Goal: Navigation & Orientation: Find specific page/section

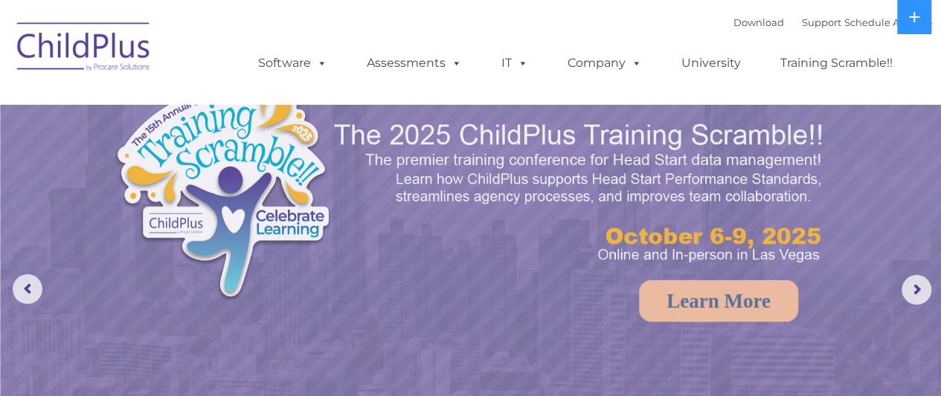
select select "MEDIUM"
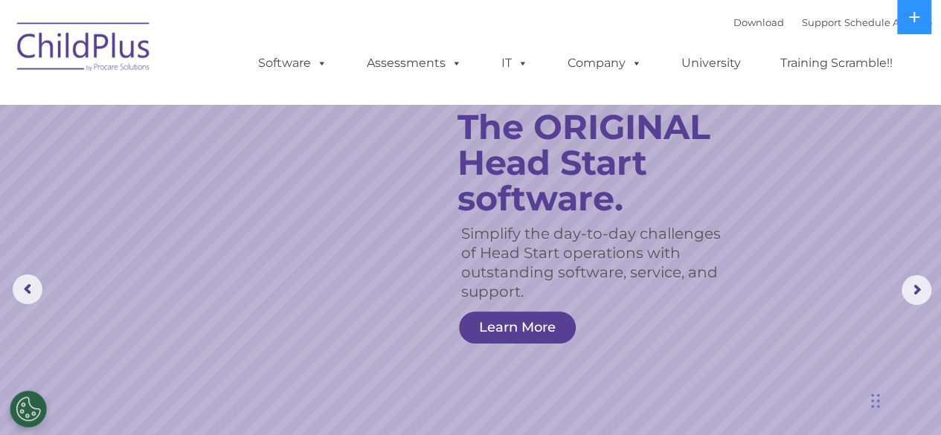
click at [76, 57] on img at bounding box center [84, 49] width 149 height 74
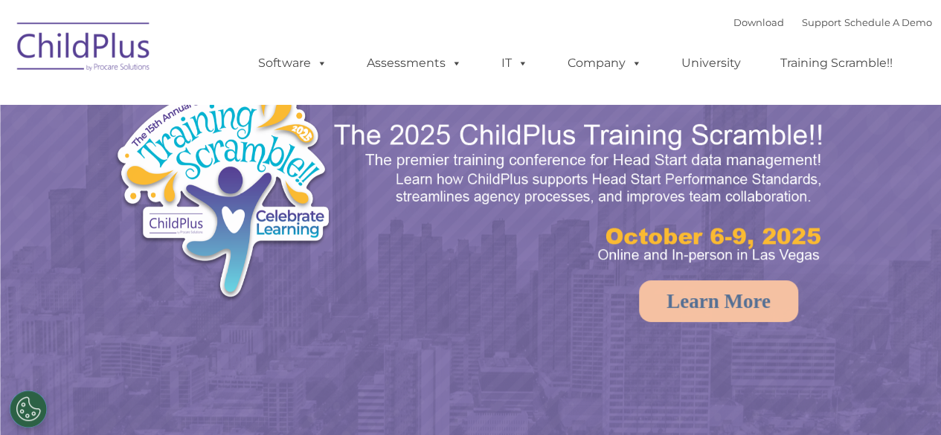
select select "MEDIUM"
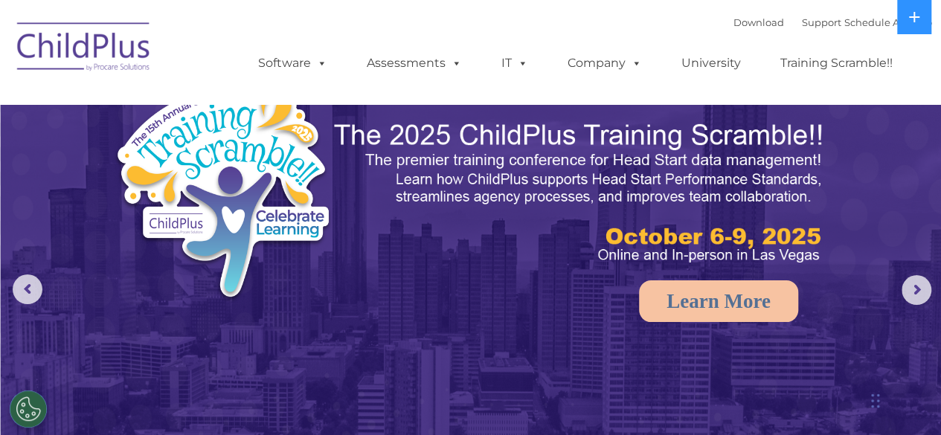
click at [899, 289] on img at bounding box center [471, 296] width 941 height 592
click at [912, 289] on rs-arrow at bounding box center [916, 290] width 30 height 30
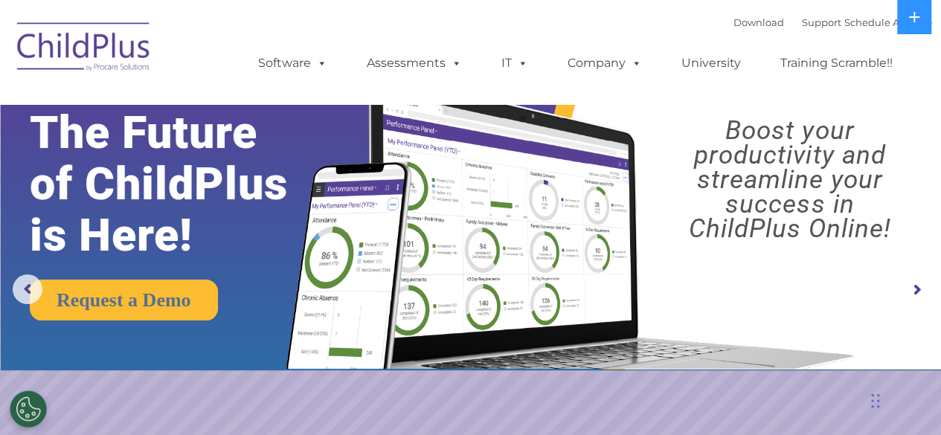
click at [912, 289] on rs-arrow at bounding box center [916, 290] width 30 height 30
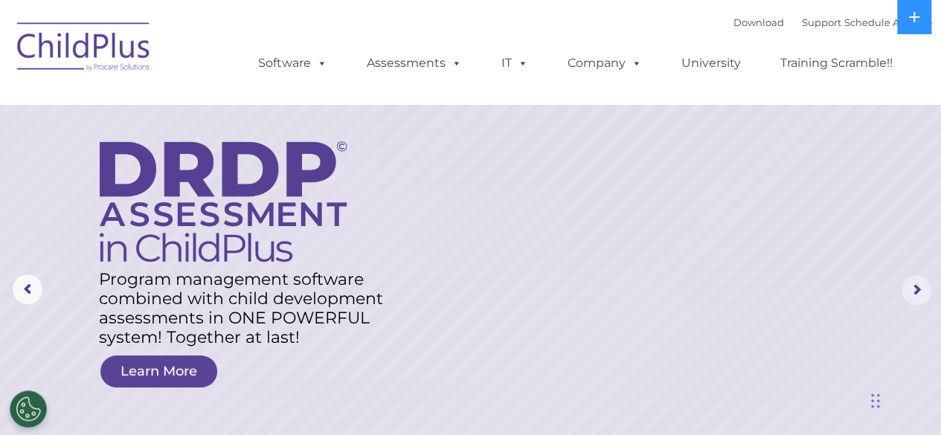
click at [912, 289] on rs-arrow at bounding box center [916, 290] width 30 height 30
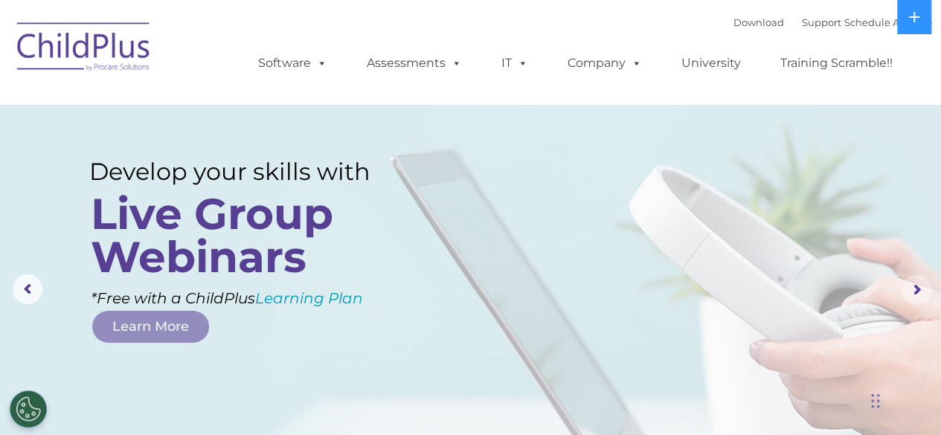
click at [912, 289] on rs-arrow at bounding box center [916, 290] width 30 height 30
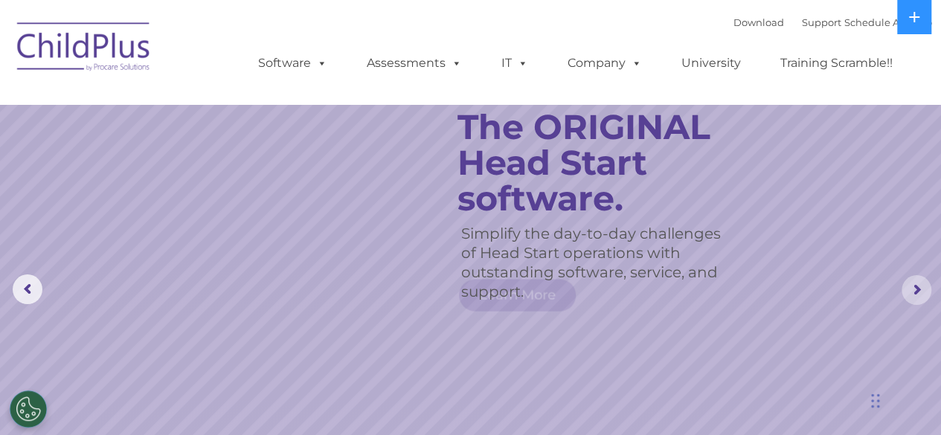
click at [912, 289] on rs-arrow at bounding box center [916, 290] width 30 height 30
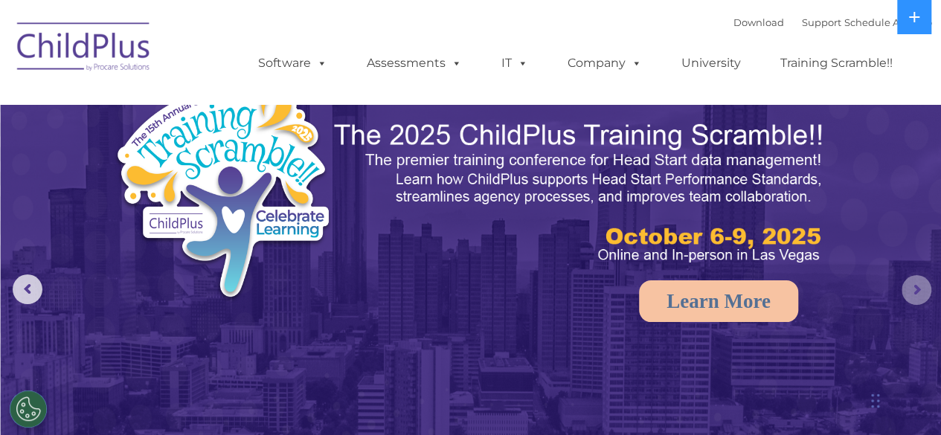
click at [912, 289] on rs-arrow at bounding box center [916, 290] width 30 height 30
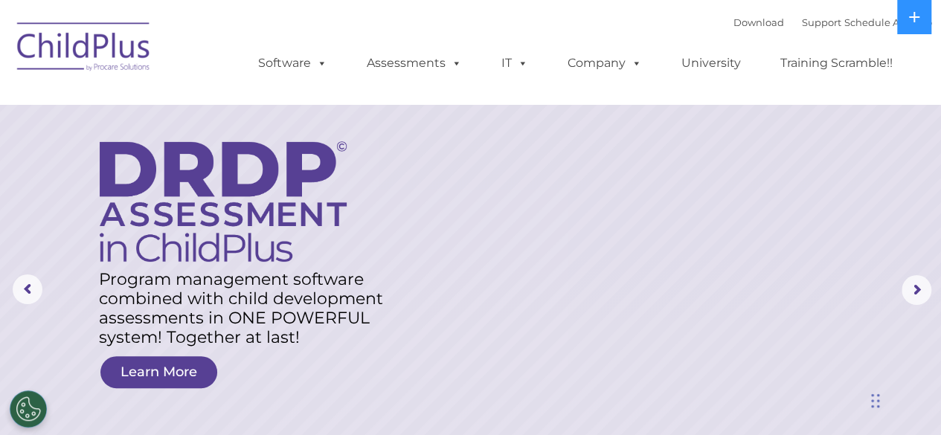
click at [122, 29] on img at bounding box center [84, 49] width 149 height 74
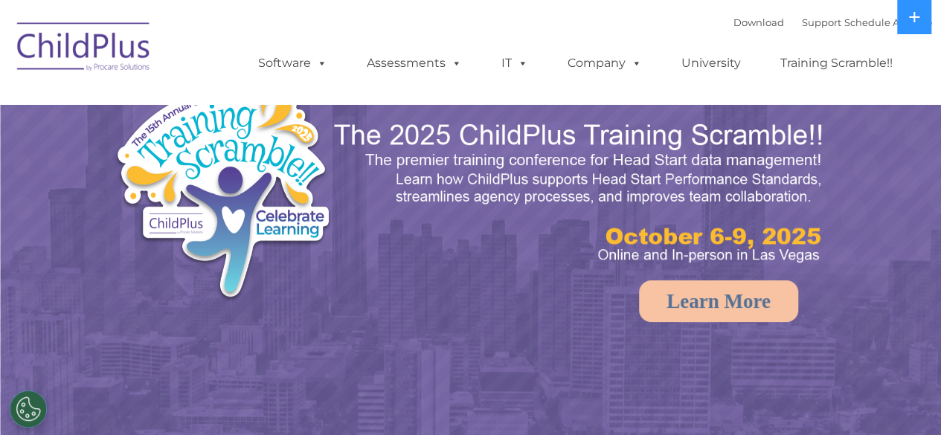
select select "MEDIUM"
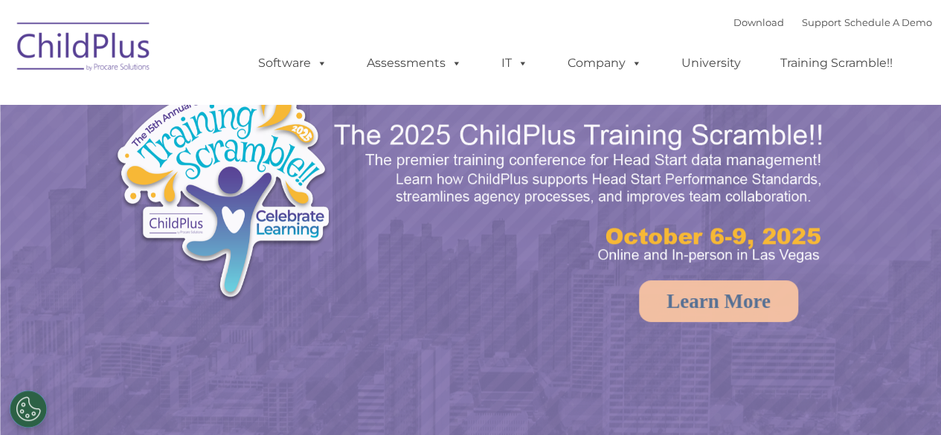
select select "MEDIUM"
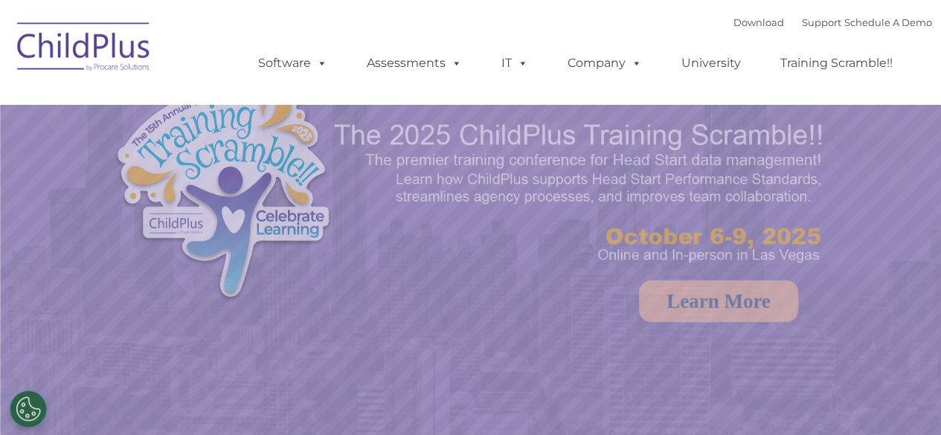
select select "MEDIUM"
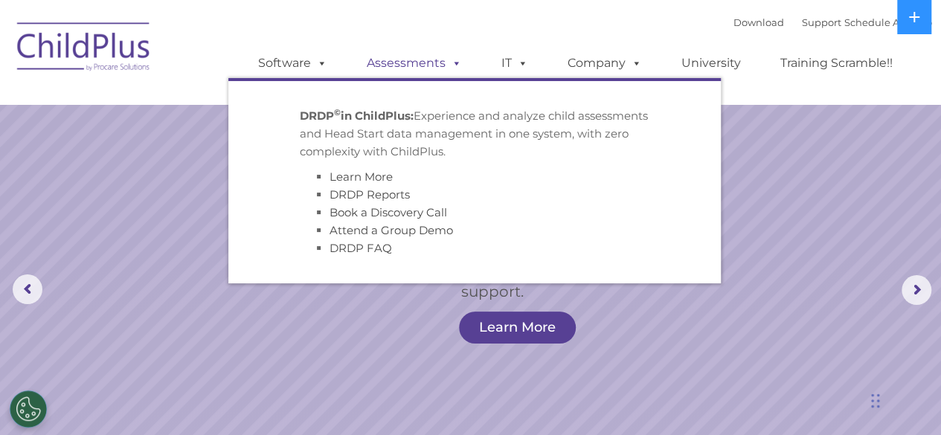
click at [419, 63] on link "Assessments" at bounding box center [414, 63] width 125 height 30
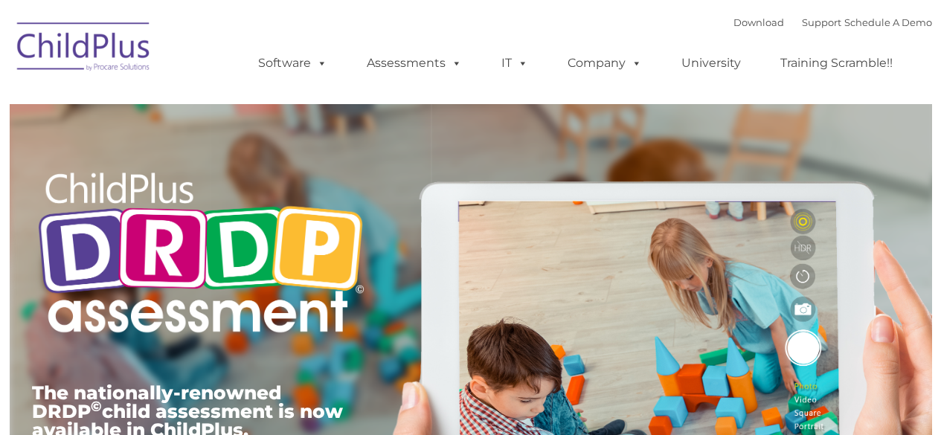
type input ""
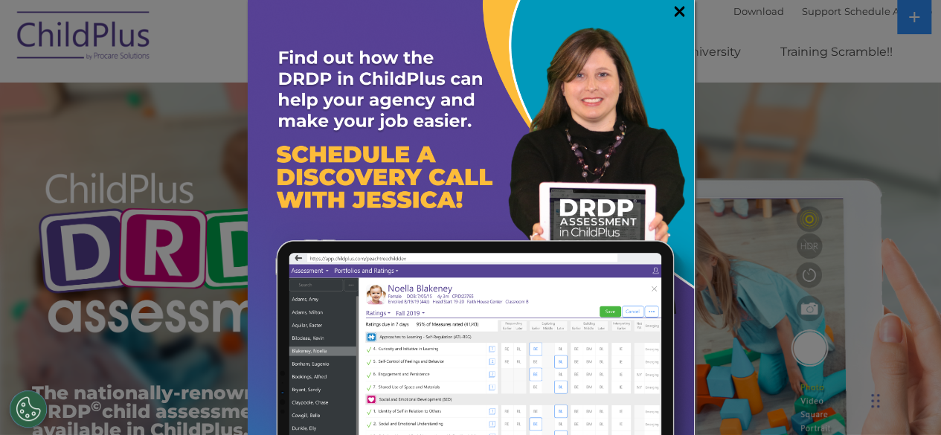
click at [671, 14] on link "×" at bounding box center [679, 11] width 17 height 15
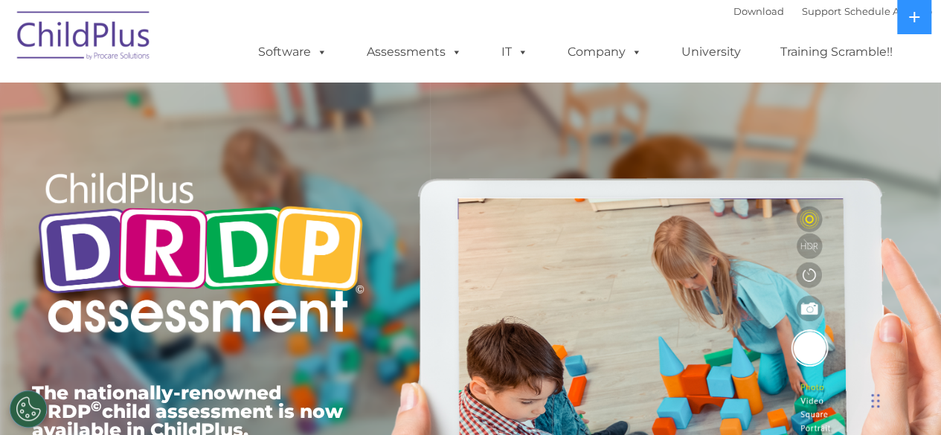
click at [146, 34] on img at bounding box center [84, 38] width 149 height 74
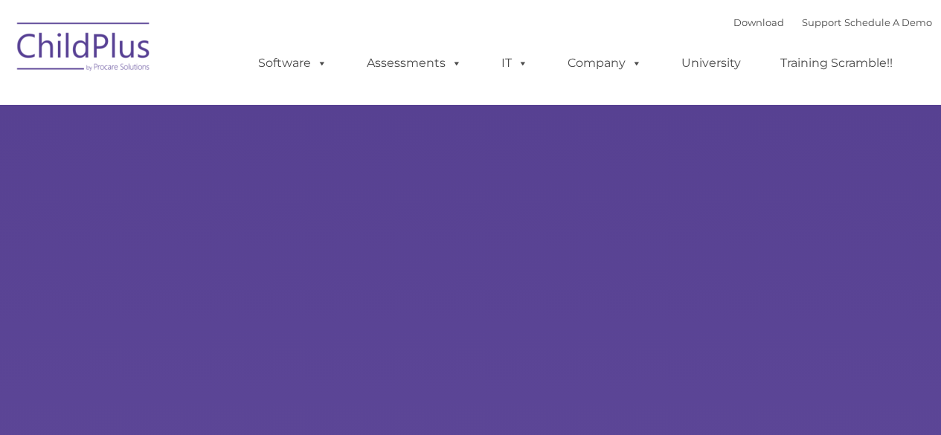
type input ""
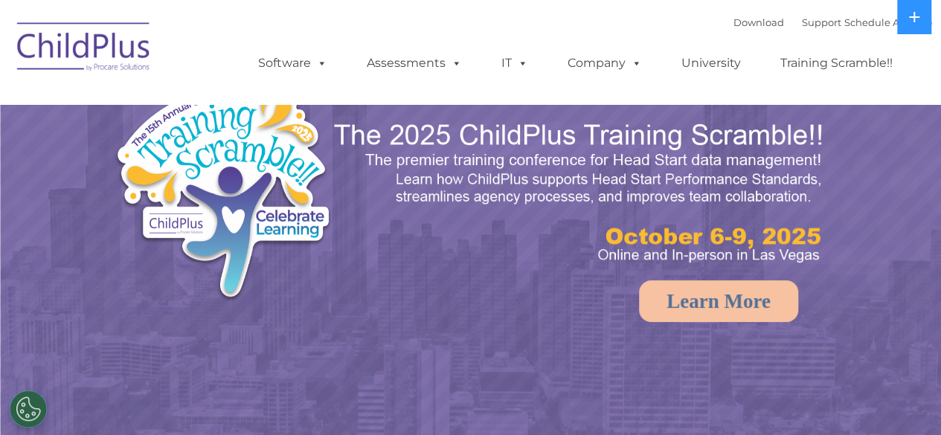
select select "MEDIUM"
